Goal: Find specific page/section: Find specific page/section

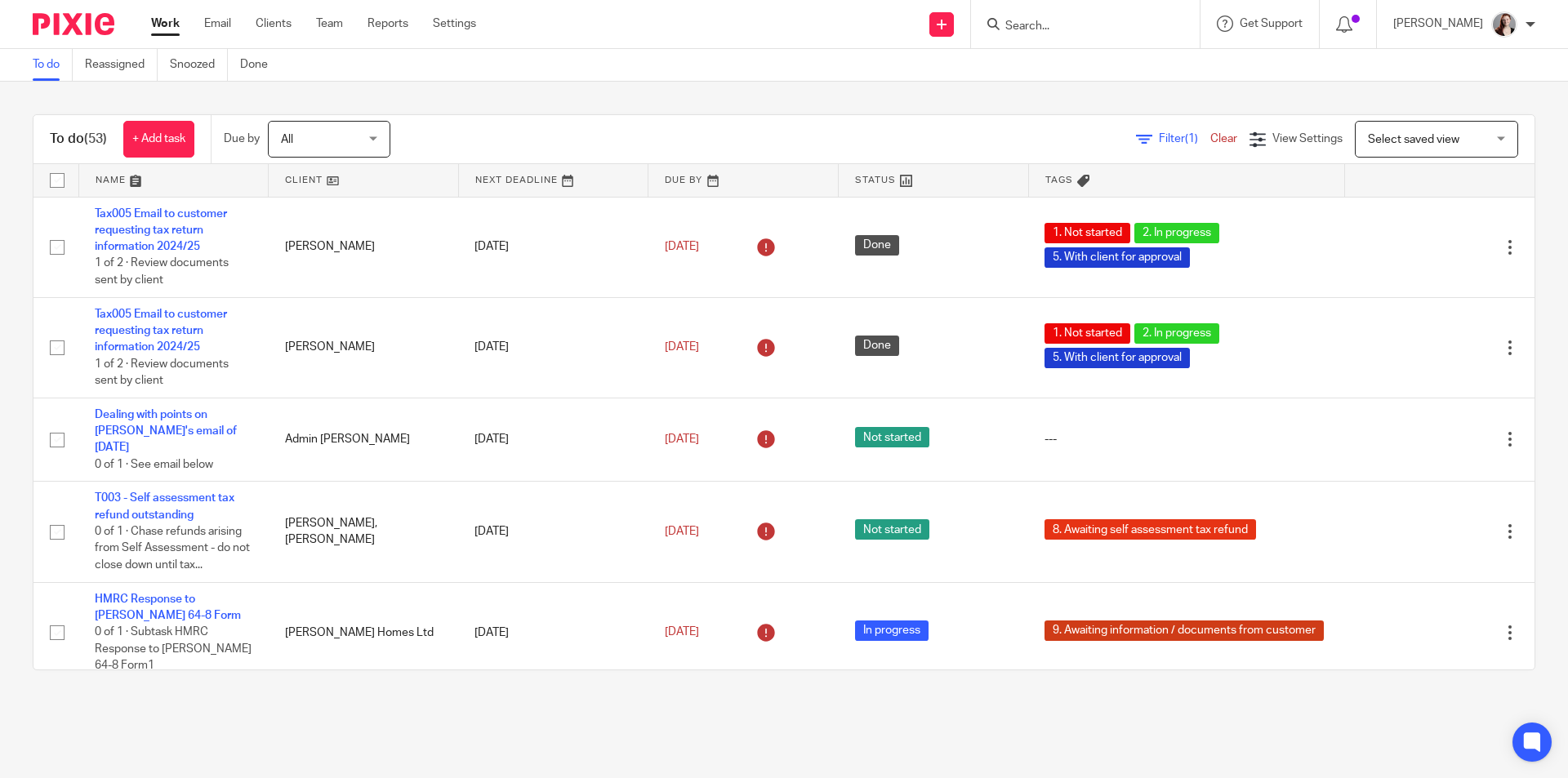
click at [1151, 21] on input "Search" at bounding box center [1077, 27] width 147 height 15
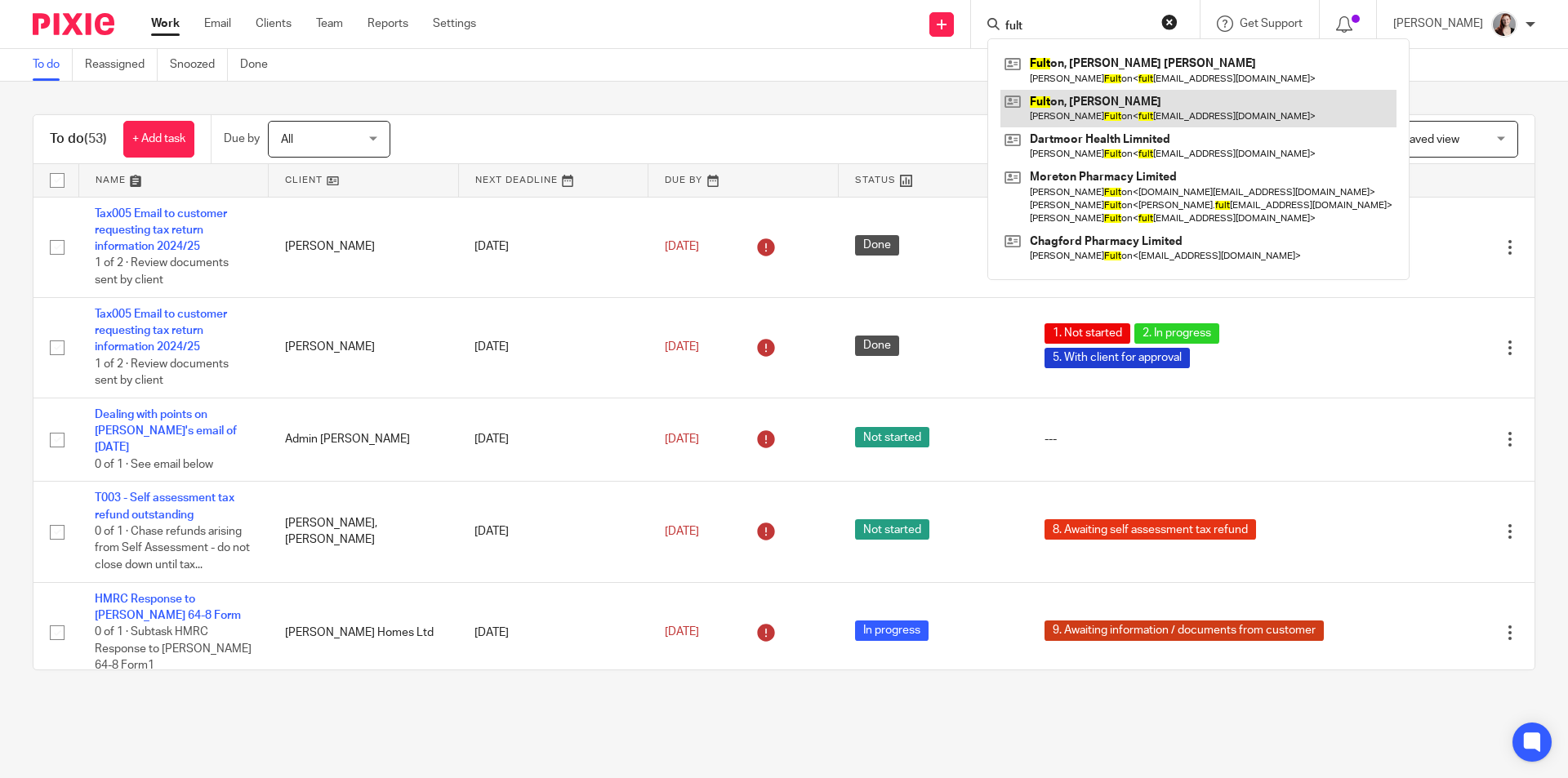
type input "fult"
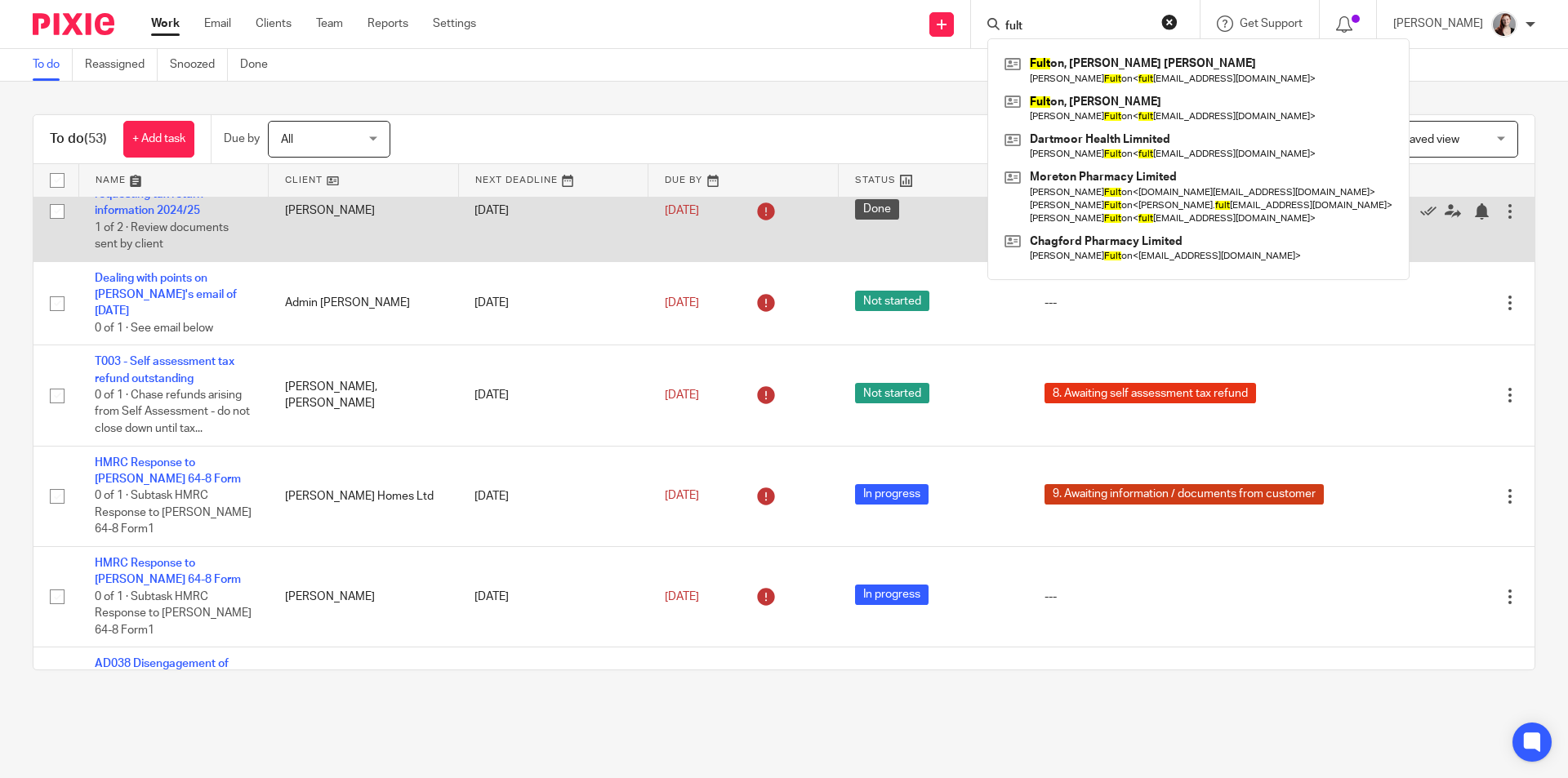
scroll to position [272, 0]
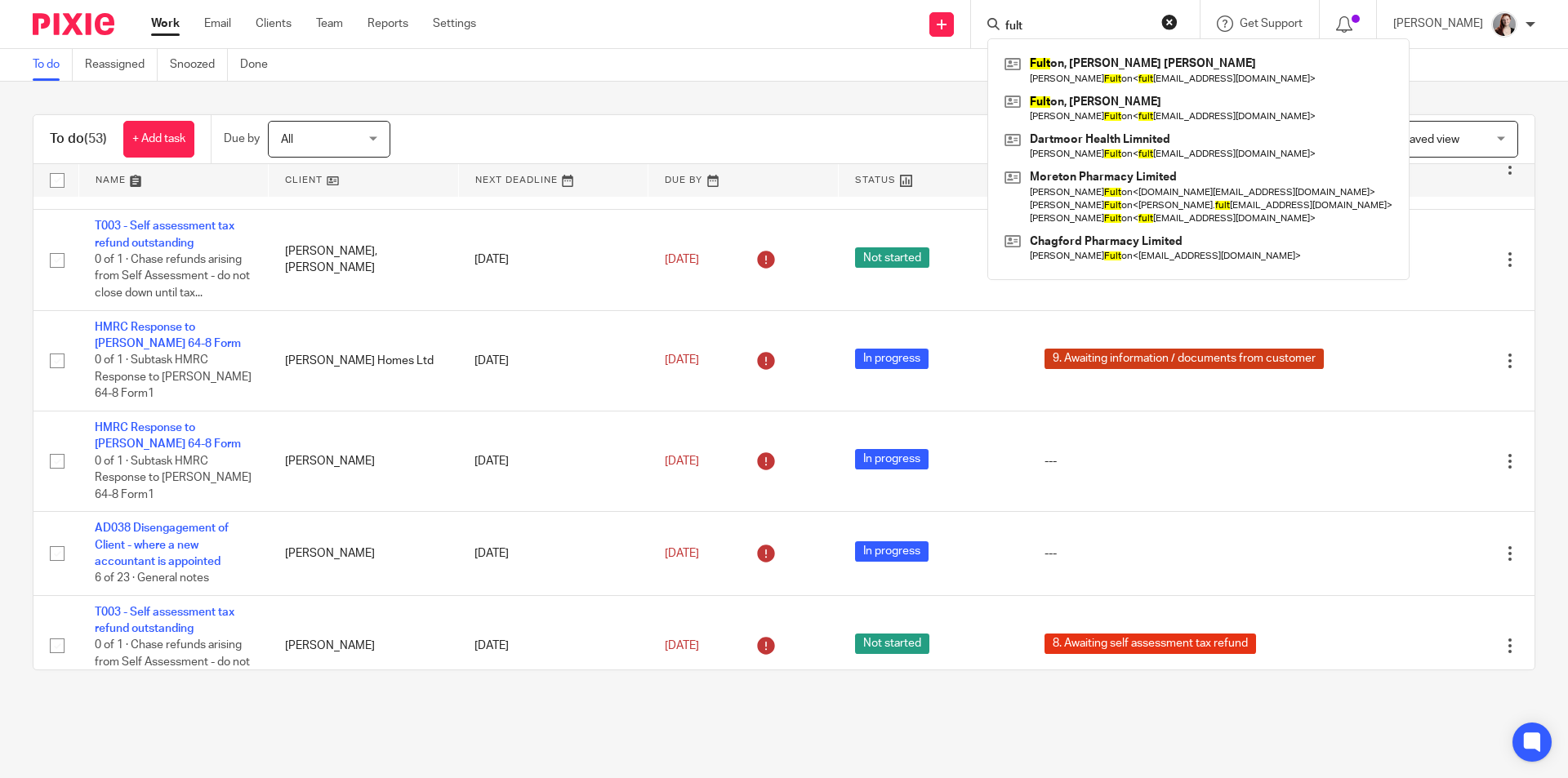
click at [539, 713] on main "To do Reassigned Snoozed Done To do (53) + Add task Due by All All Today Tomorr…" at bounding box center [784, 389] width 1568 height 778
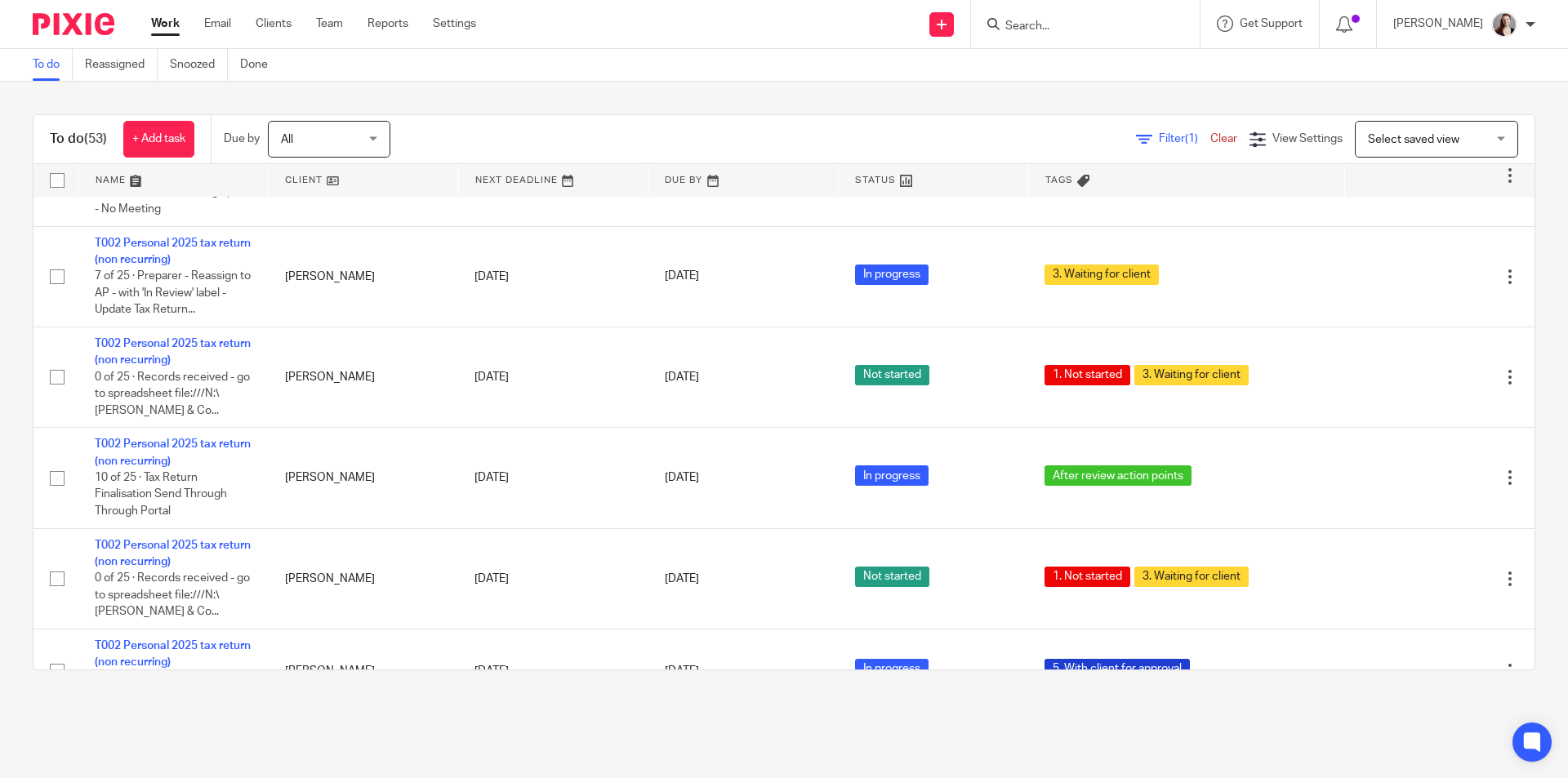
scroll to position [2994, 0]
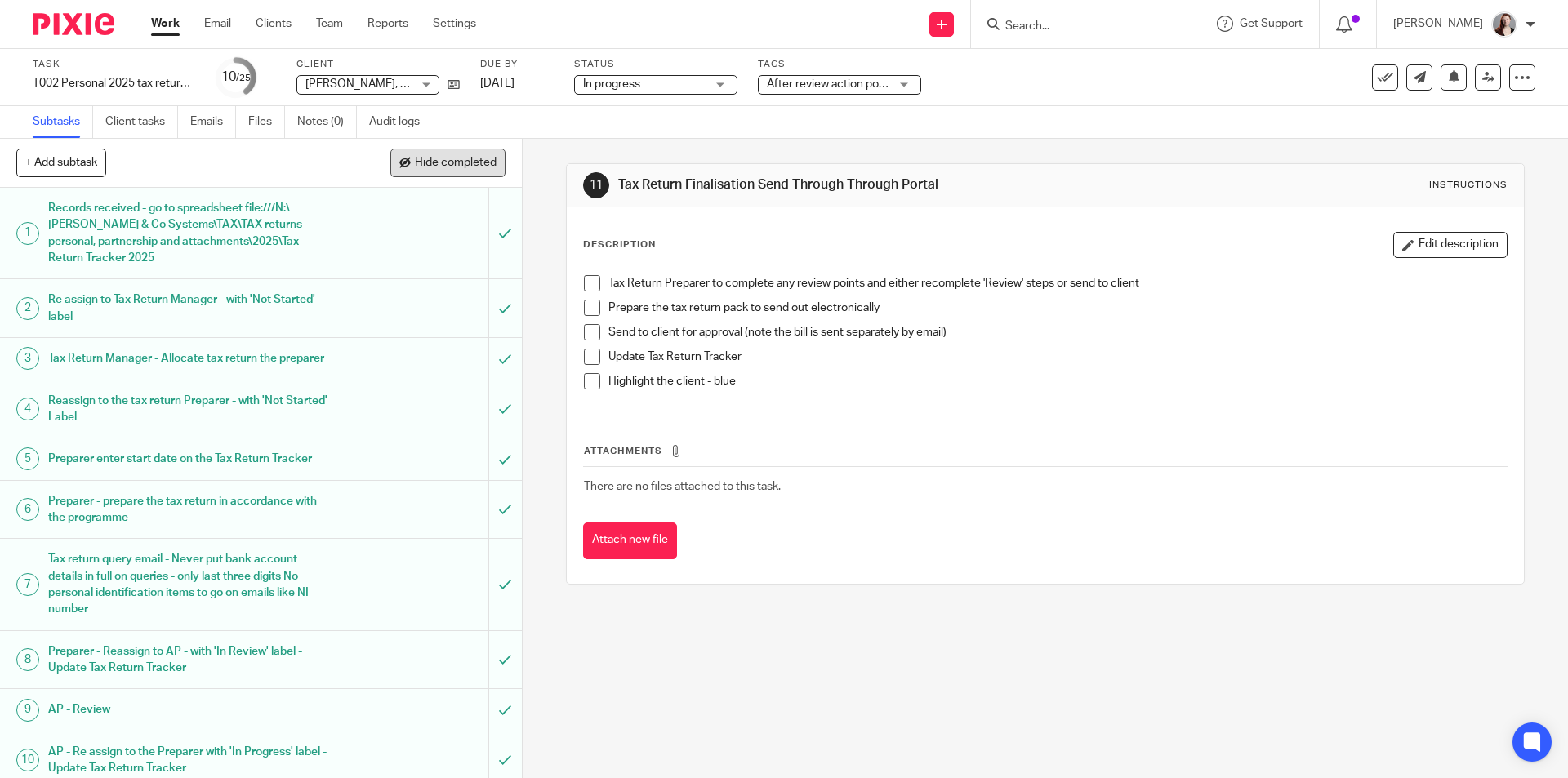
click at [479, 161] on span "Hide completed" at bounding box center [455, 163] width 81 height 13
